Goal: Task Accomplishment & Management: Manage account settings

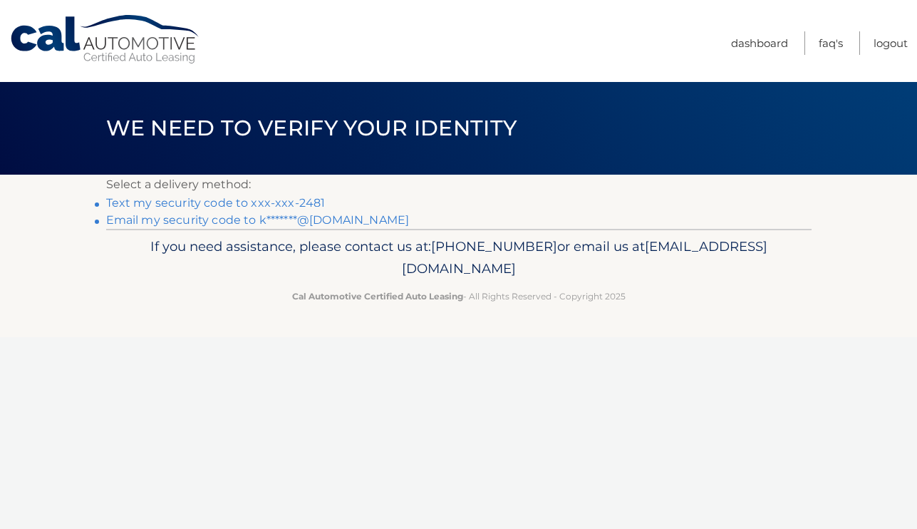
click at [214, 202] on link "Text my security code to xxx-xxx-2481" at bounding box center [215, 203] width 219 height 14
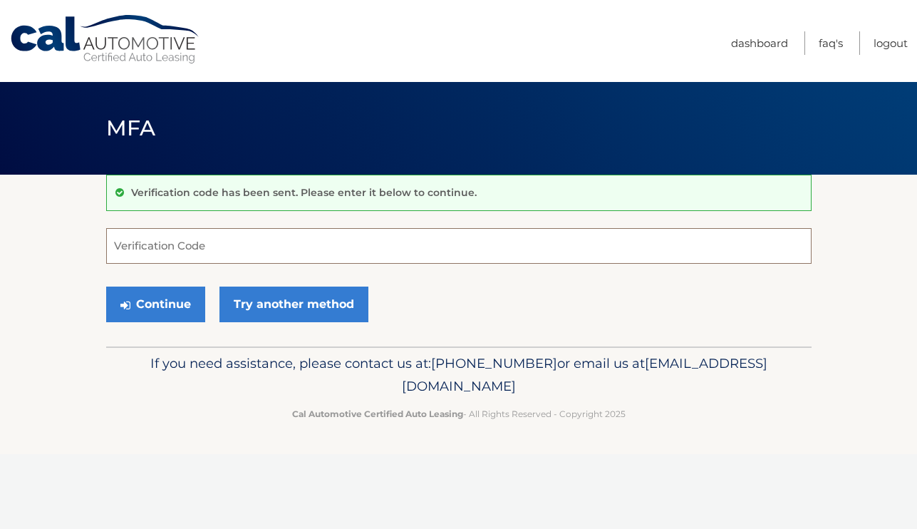
click at [222, 256] on input "Verification Code" at bounding box center [458, 246] width 705 height 36
type input "589540"
click at [155, 303] on button "Continue" at bounding box center [155, 304] width 99 height 36
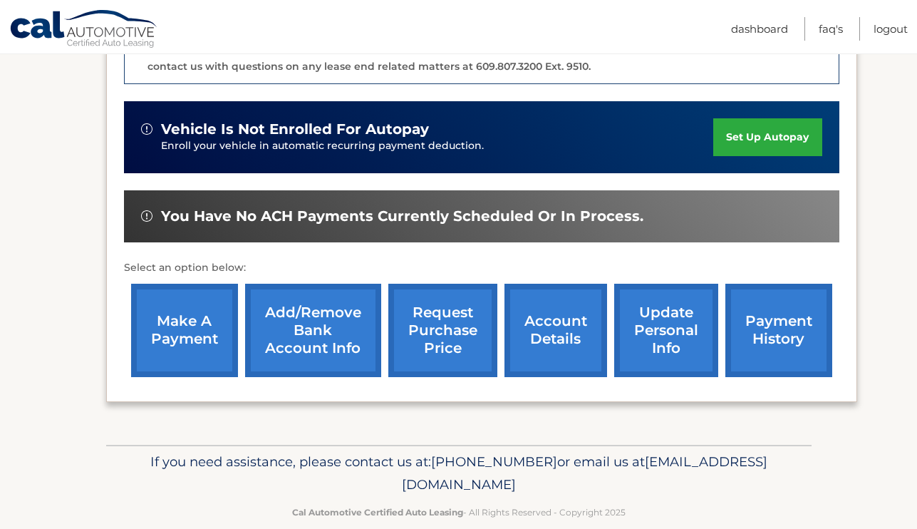
scroll to position [418, 0]
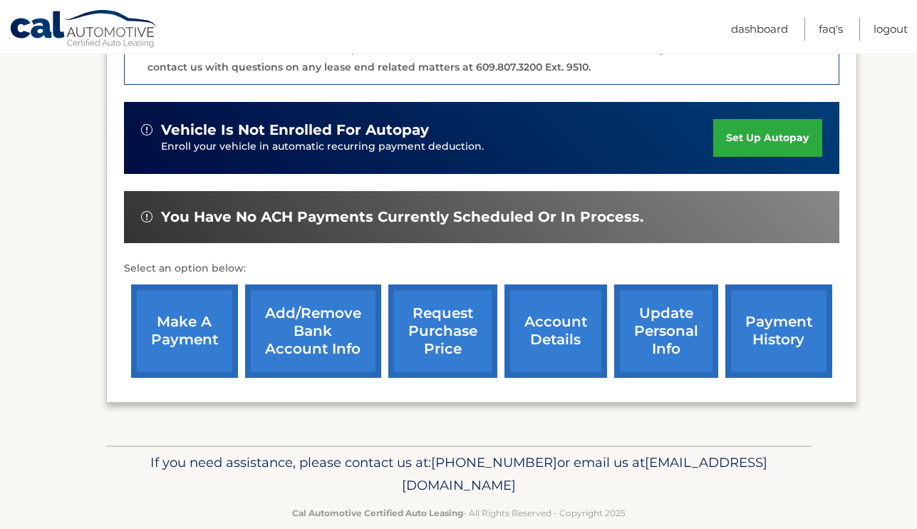
click at [670, 302] on link "update personal info" at bounding box center [666, 330] width 104 height 93
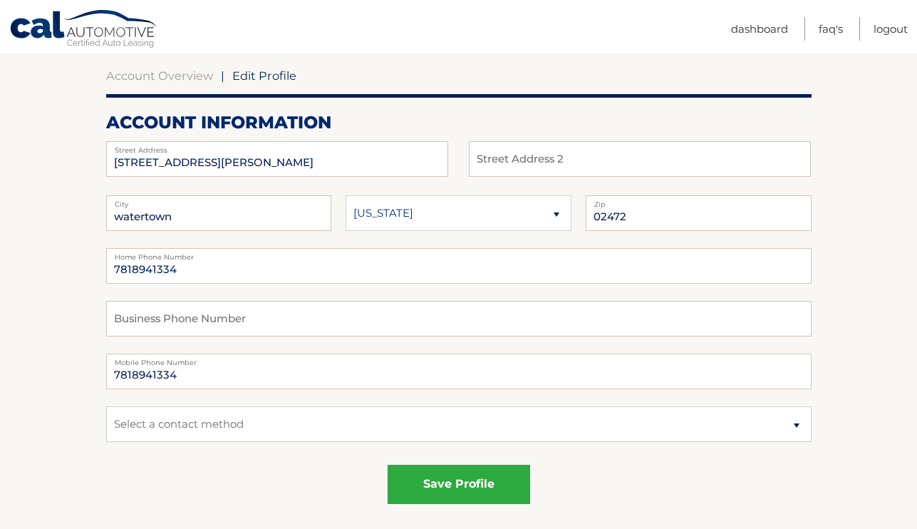
scroll to position [133, 0]
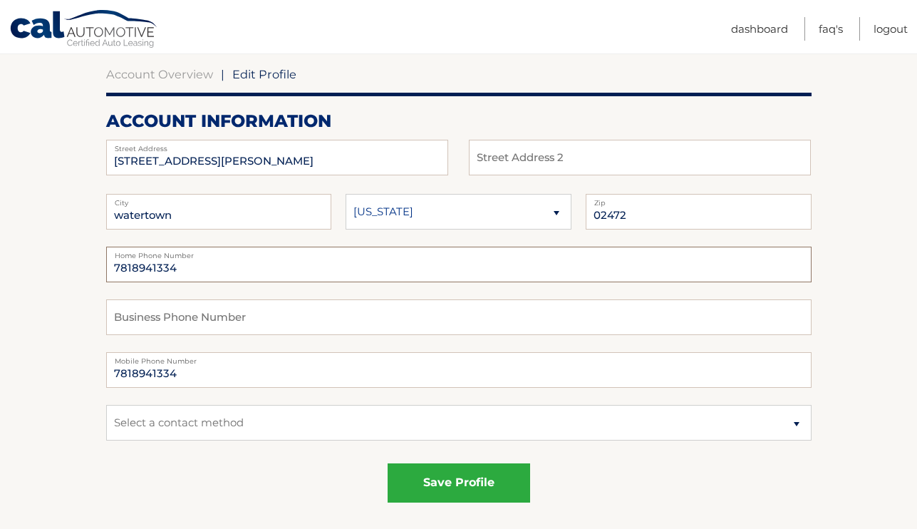
drag, startPoint x: 204, startPoint y: 266, endPoint x: 80, endPoint y: 269, distance: 124.7
type input "6176102481"
drag, startPoint x: 217, startPoint y: 365, endPoint x: 103, endPoint y: 358, distance: 113.4
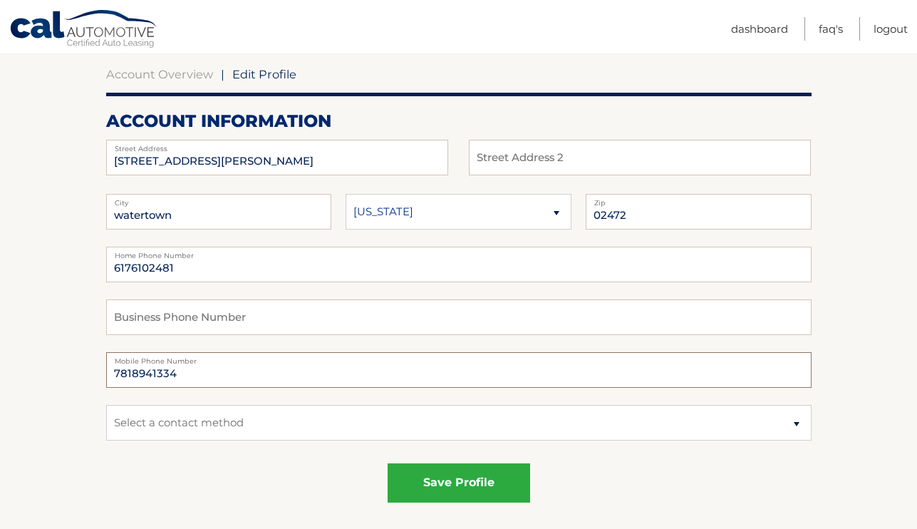
click at [199, 370] on input "7818941334" at bounding box center [458, 370] width 705 height 36
drag, startPoint x: 199, startPoint y: 370, endPoint x: 115, endPoint y: 370, distance: 84.0
click at [115, 370] on input "7818941334" at bounding box center [458, 370] width 705 height 36
click at [265, 316] on input "text" at bounding box center [458, 317] width 705 height 36
click at [201, 364] on input "text" at bounding box center [458, 370] width 705 height 36
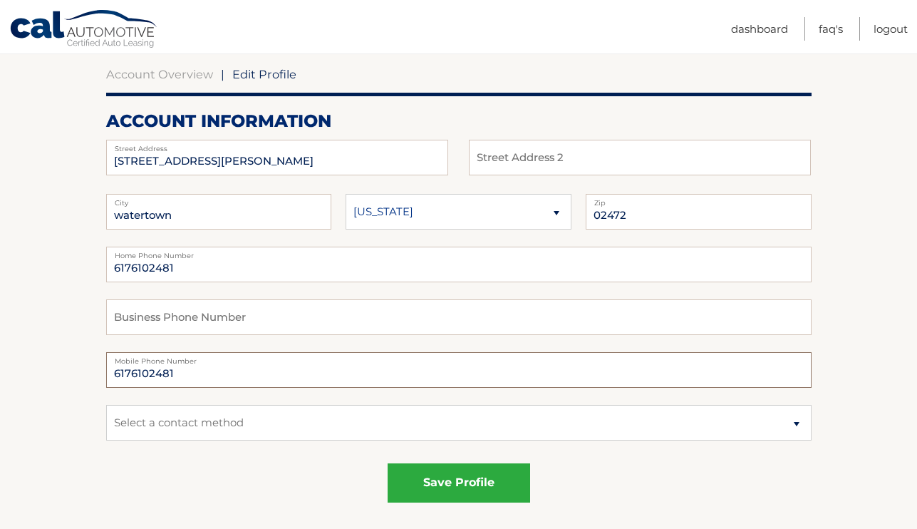
type input "6176102481"
select select "1"
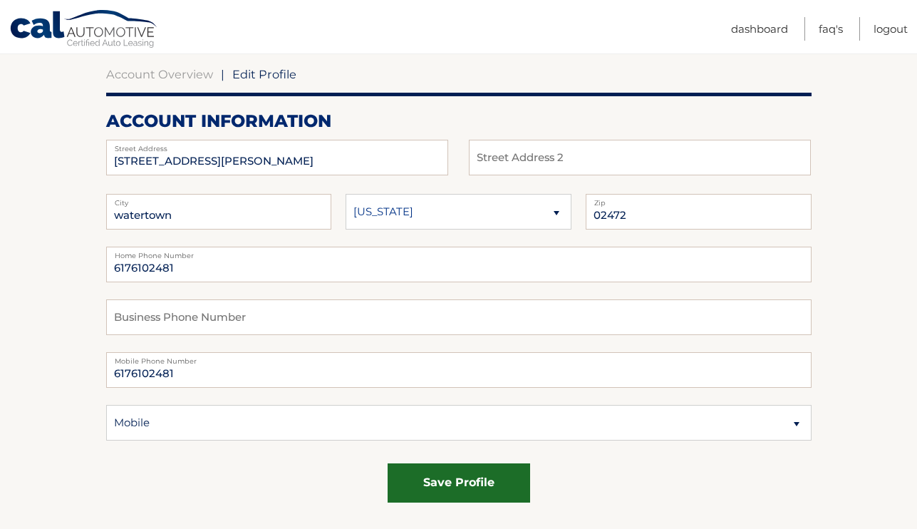
click at [428, 483] on button "save profile" at bounding box center [458, 482] width 142 height 39
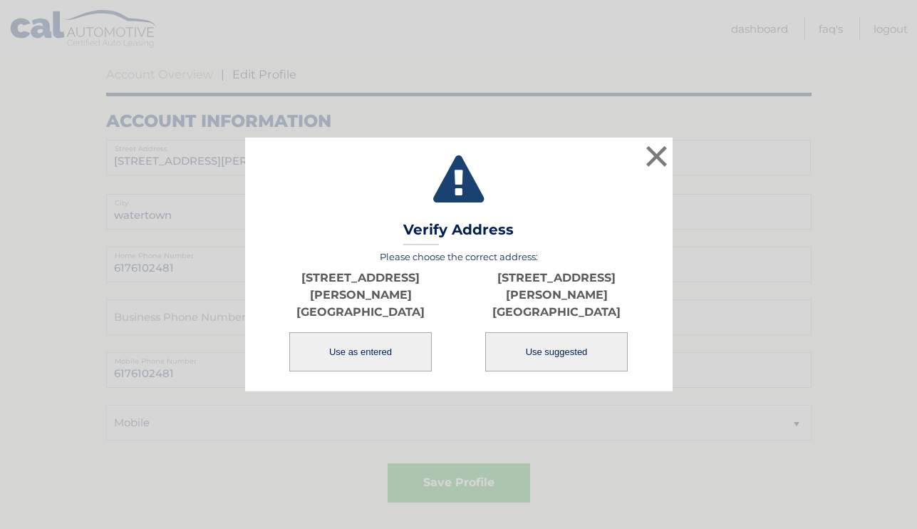
click at [571, 350] on button "Use suggested" at bounding box center [556, 351] width 142 height 39
type input "123 EDENFIELD AVE"
type input "WATERTOWN"
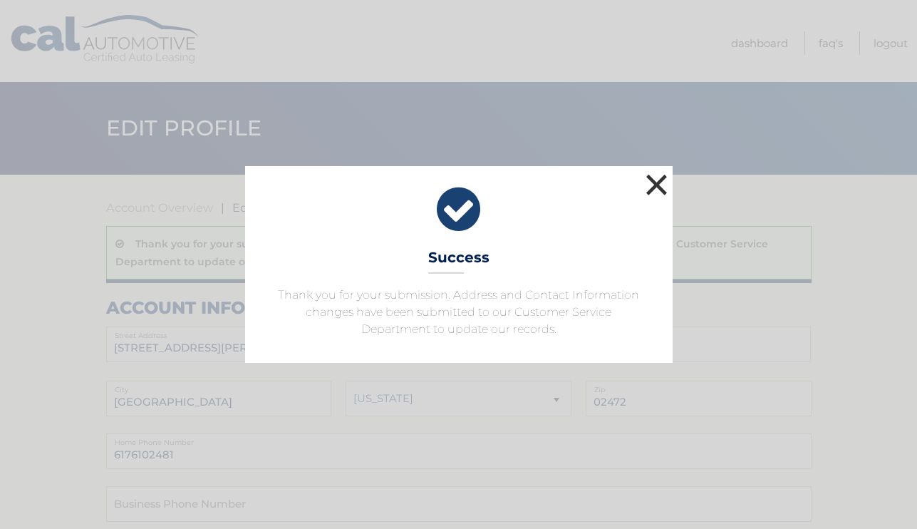
click at [655, 186] on button "×" at bounding box center [656, 184] width 28 height 28
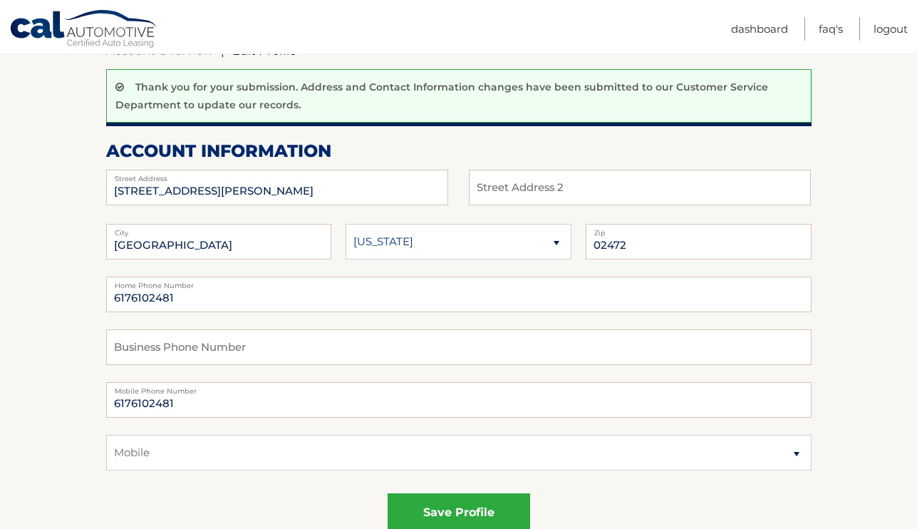
scroll to position [194, 0]
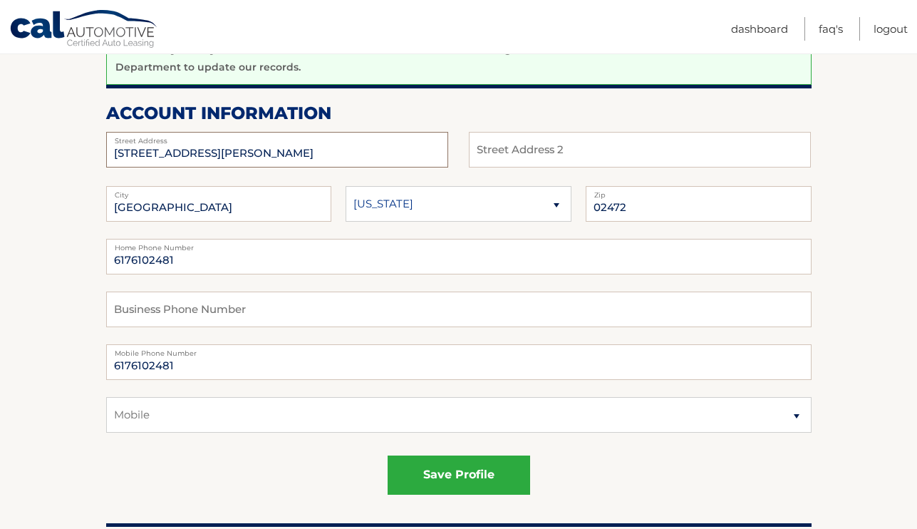
drag, startPoint x: 292, startPoint y: 147, endPoint x: 73, endPoint y: 143, distance: 218.7
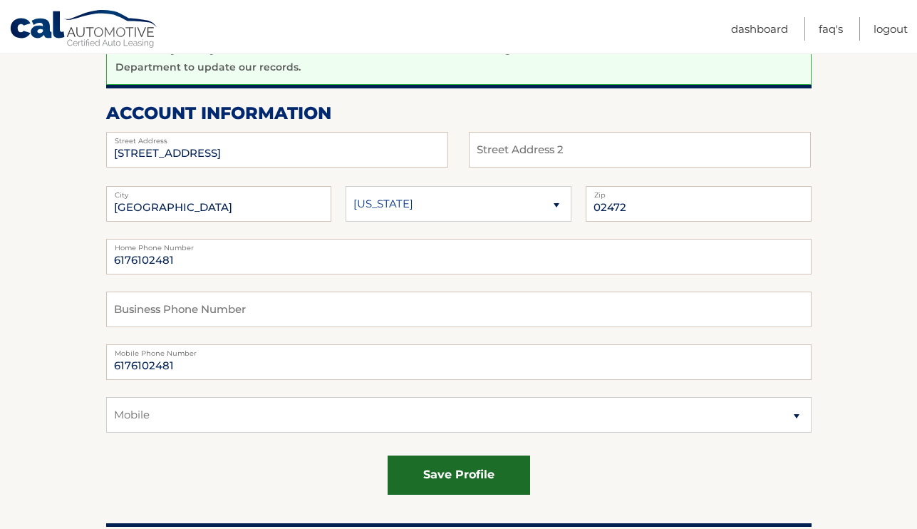
click at [478, 474] on button "save profile" at bounding box center [458, 474] width 142 height 39
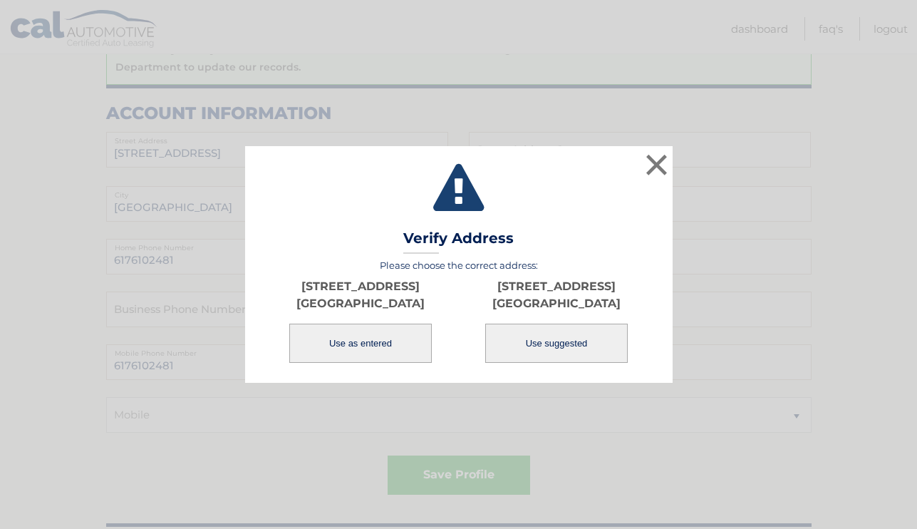
click at [573, 343] on button "Use suggested" at bounding box center [556, 342] width 142 height 39
type input "[STREET_ADDRESS]"
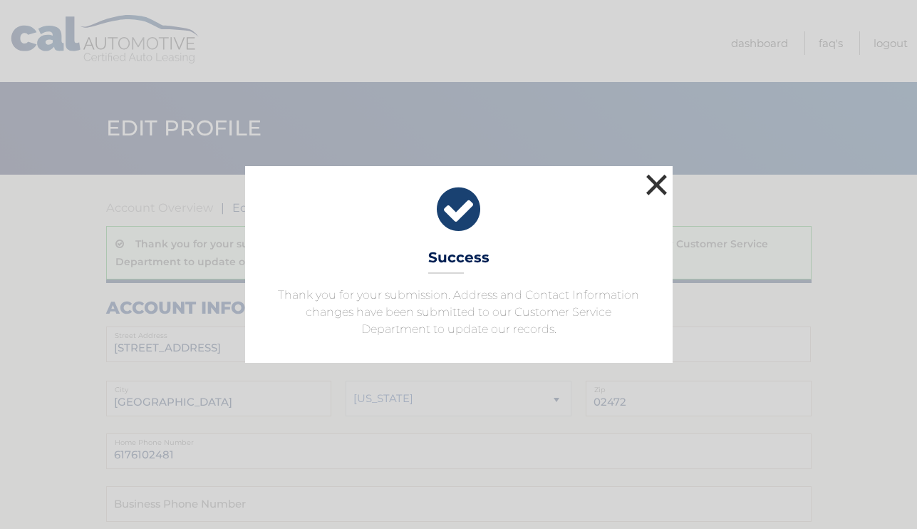
click at [661, 195] on button "×" at bounding box center [656, 184] width 28 height 28
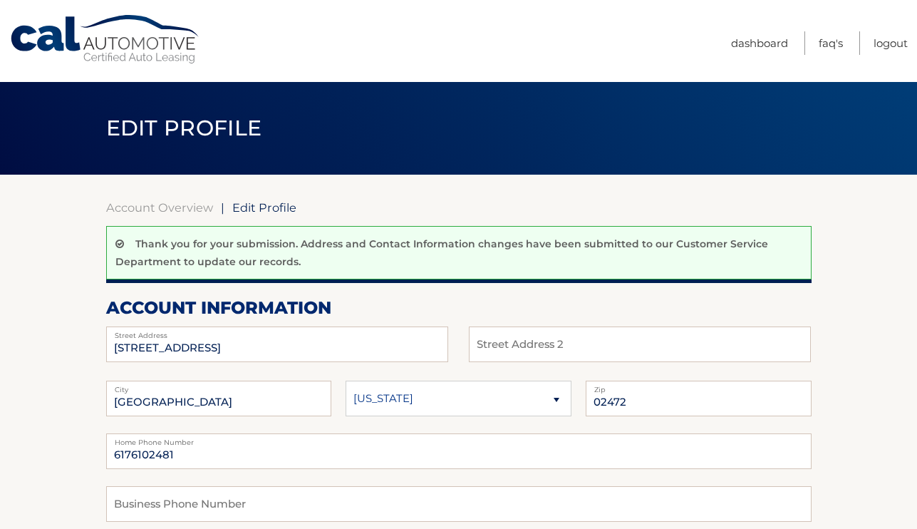
click at [110, 56] on link "Cal Automotive" at bounding box center [105, 39] width 192 height 51
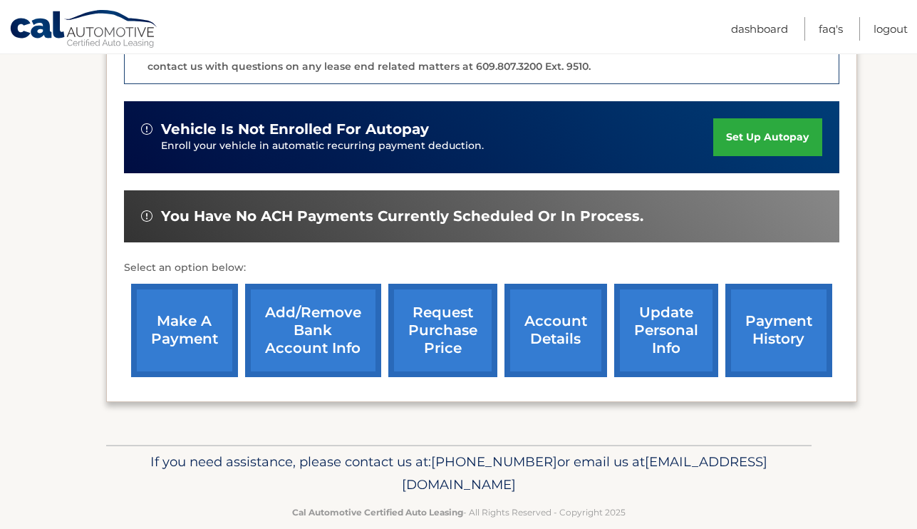
scroll to position [418, 0]
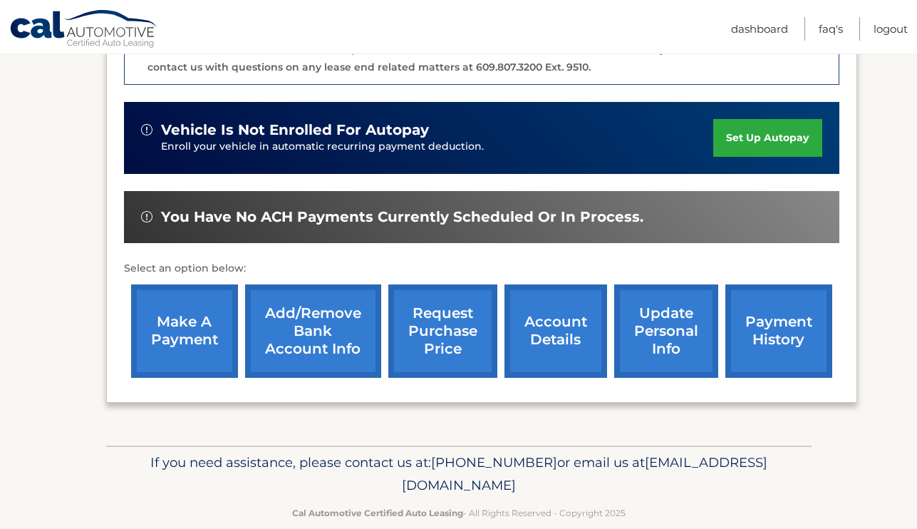
click at [442, 318] on link "request purchase price" at bounding box center [442, 330] width 109 height 93
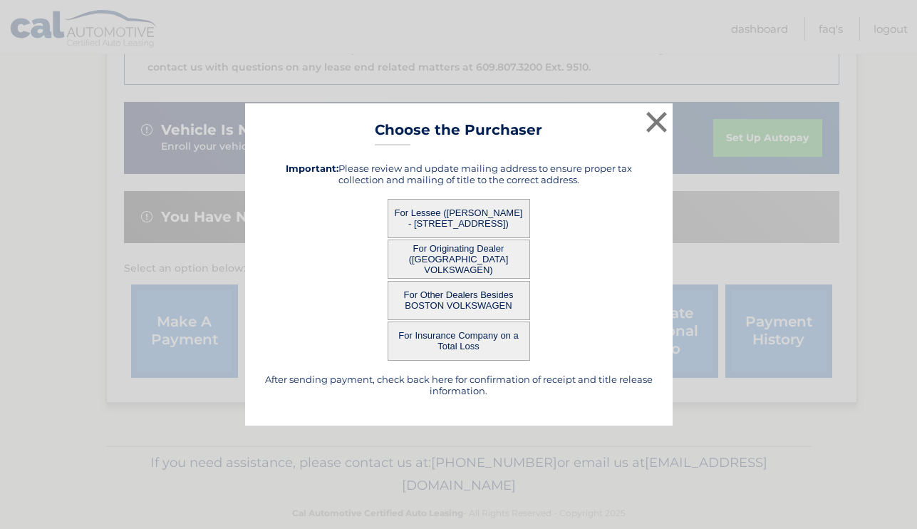
click at [469, 212] on button "For Lessee ([PERSON_NAME] - [STREET_ADDRESS])" at bounding box center [458, 218] width 142 height 39
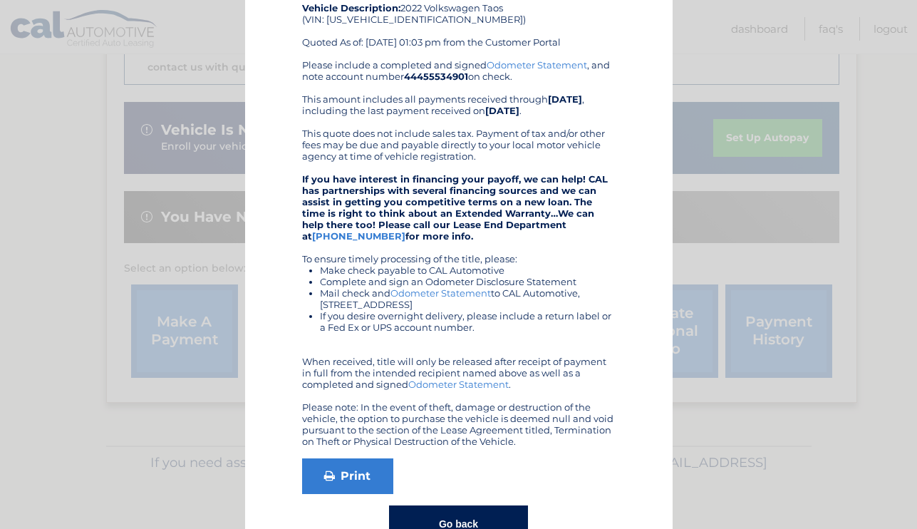
scroll to position [140, 0]
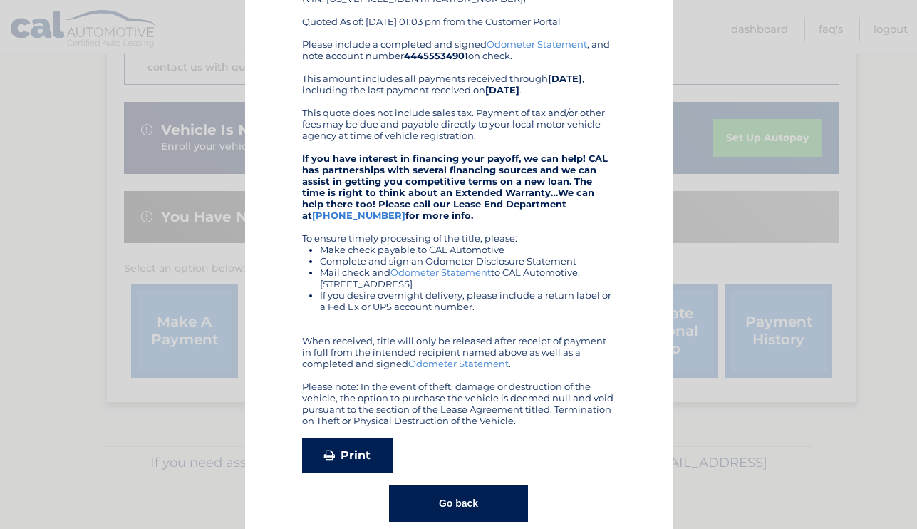
click at [352, 454] on link "Print" at bounding box center [347, 455] width 91 height 36
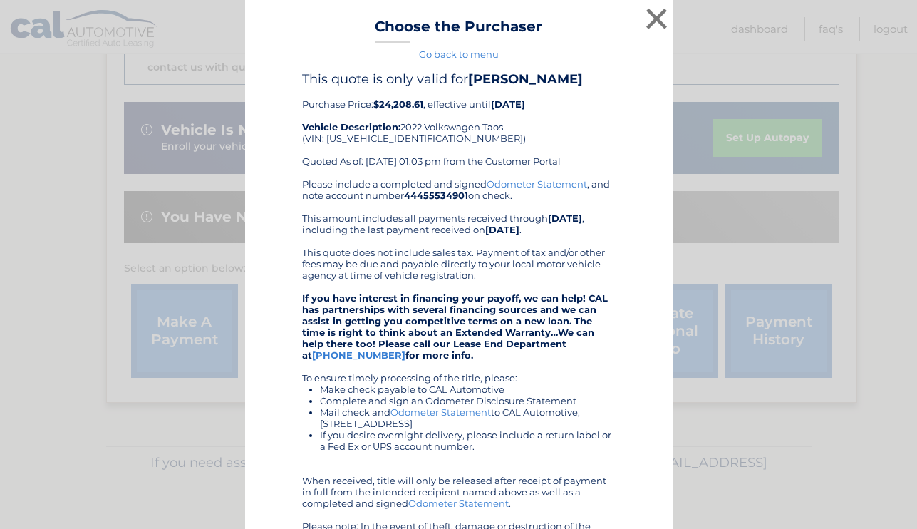
scroll to position [0, 0]
click at [537, 184] on link "Odometer Statement" at bounding box center [536, 183] width 100 height 11
